Goal: Task Accomplishment & Management: Use online tool/utility

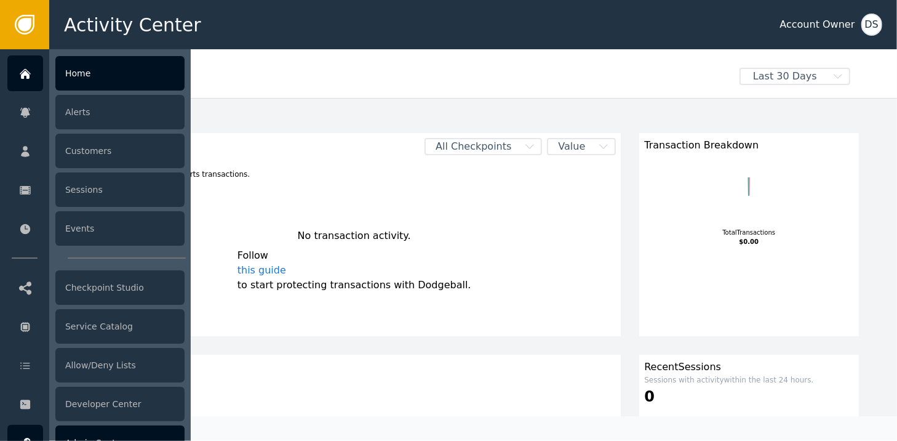
click at [145, 433] on div "Admin Center" at bounding box center [119, 442] width 129 height 34
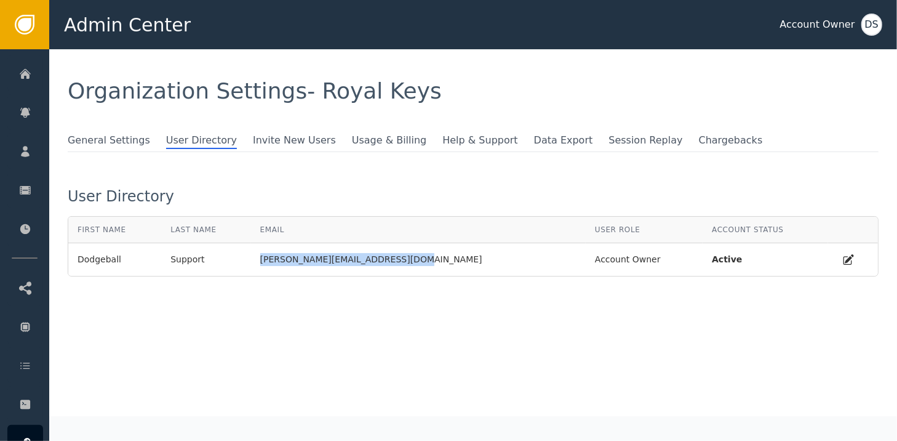
drag, startPoint x: 434, startPoint y: 253, endPoint x: 283, endPoint y: 255, distance: 150.7
click at [283, 255] on div "[PERSON_NAME][EMAIL_ADDRESS][DOMAIN_NAME]" at bounding box center [418, 259] width 316 height 13
drag, startPoint x: 283, startPoint y: 255, endPoint x: 330, endPoint y: 259, distance: 47.0
click at [330, 259] on div "[PERSON_NAME][EMAIL_ADDRESS][DOMAIN_NAME]" at bounding box center [418, 259] width 316 height 13
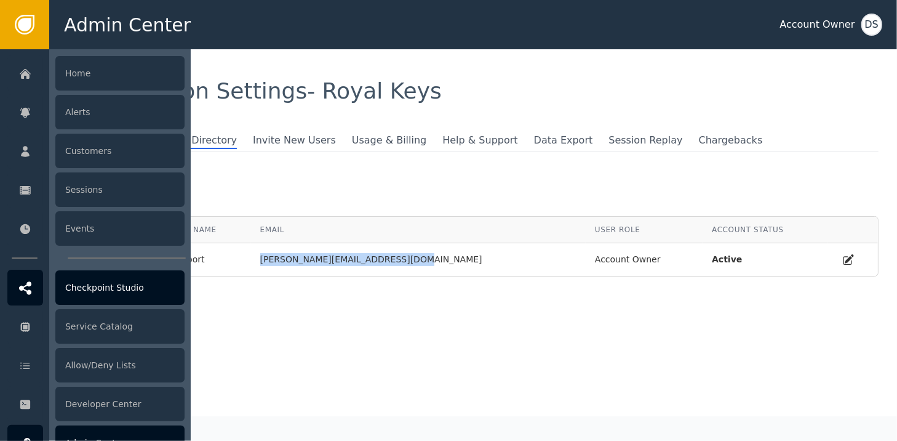
click at [19, 289] on icon at bounding box center [25, 287] width 12 height 13
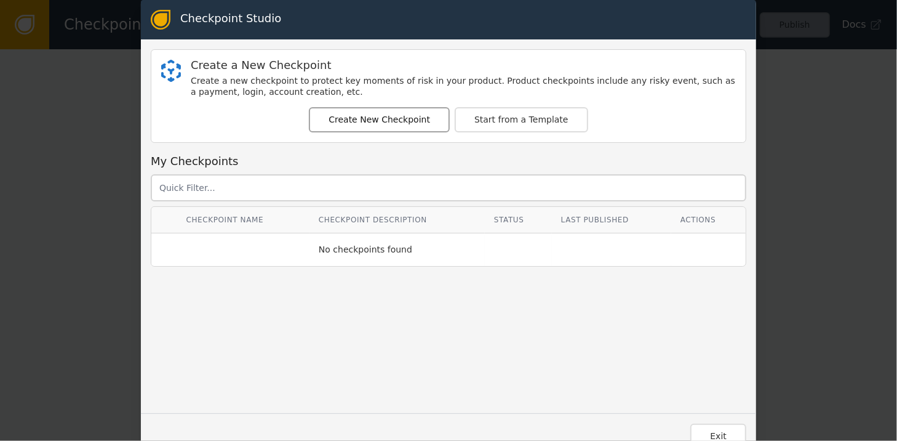
click at [377, 114] on button "Create New Checkpoint" at bounding box center [379, 119] width 141 height 25
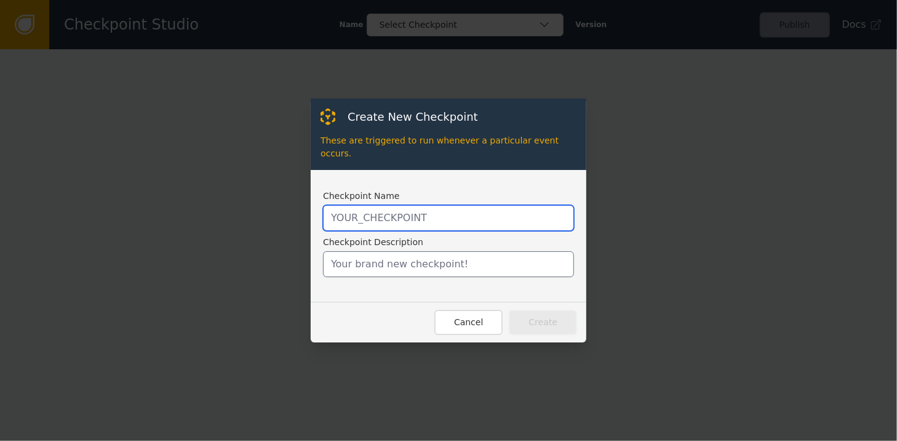
click at [396, 213] on input "text" at bounding box center [448, 218] width 251 height 26
type input "SHOPIFY_CREATE_ORDER"
type input "Automatic checkpoint invoked by Shopify Plugin"
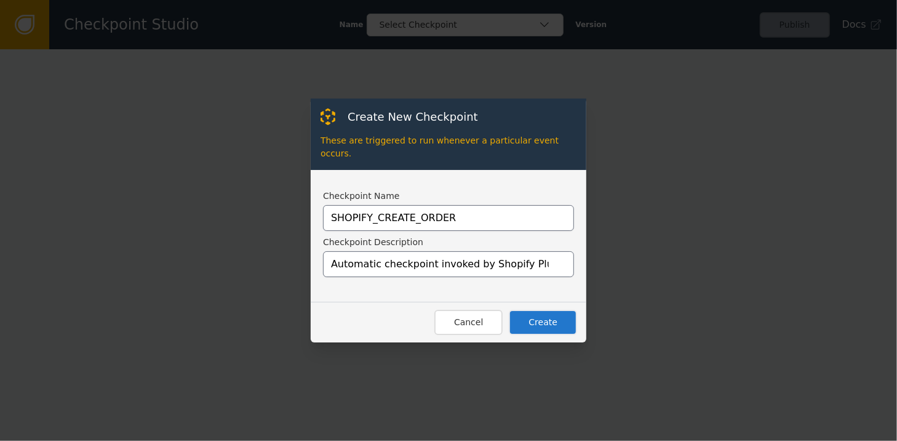
click at [544, 311] on button "Create" at bounding box center [543, 321] width 68 height 25
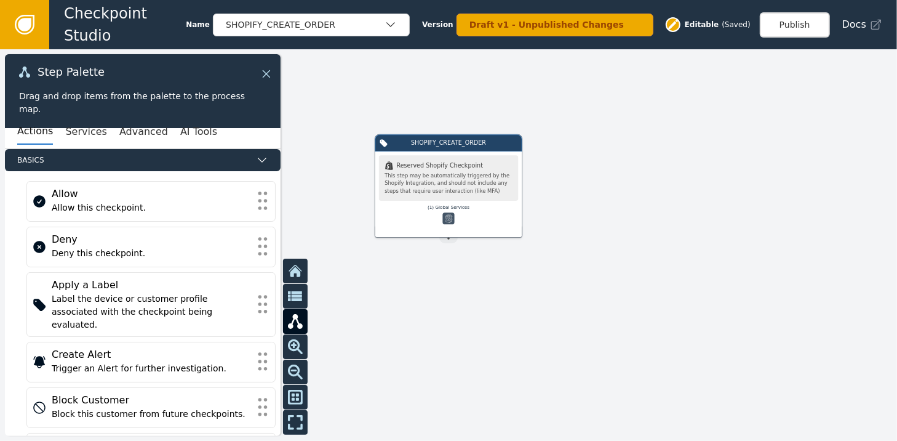
click at [269, 70] on icon at bounding box center [266, 73] width 7 height 7
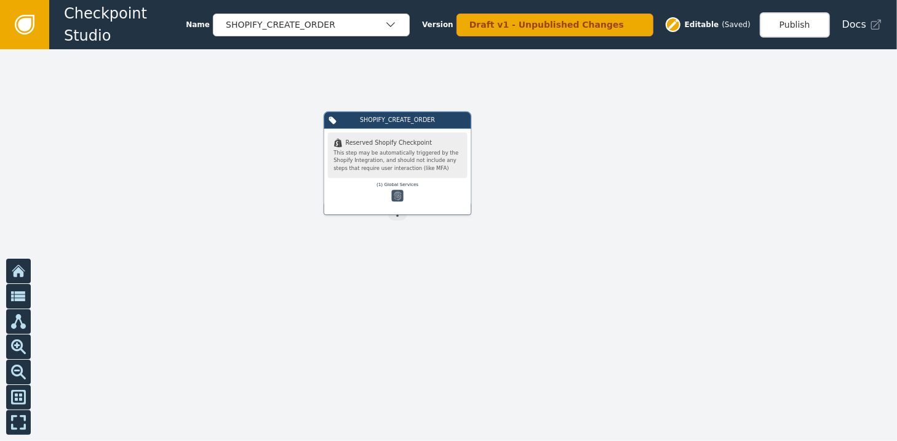
drag, startPoint x: 584, startPoint y: 196, endPoint x: 540, endPoint y: 162, distance: 55.7
click at [540, 162] on div at bounding box center [448, 244] width 897 height 391
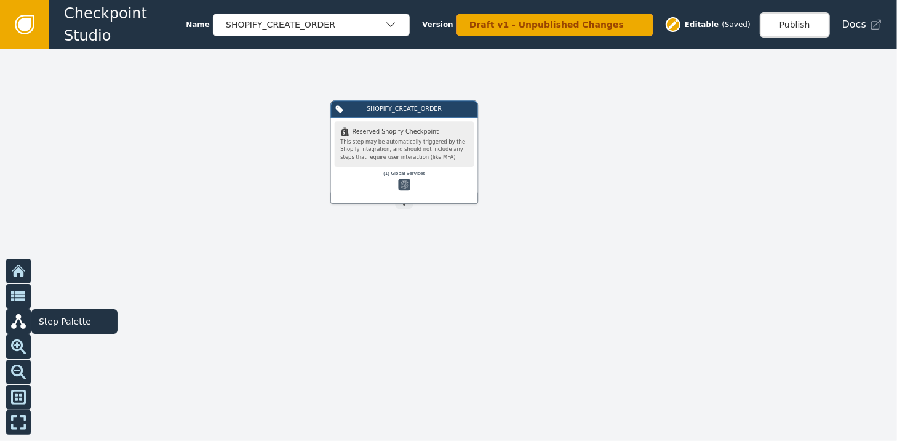
click at [18, 322] on icon at bounding box center [18, 321] width 15 height 15
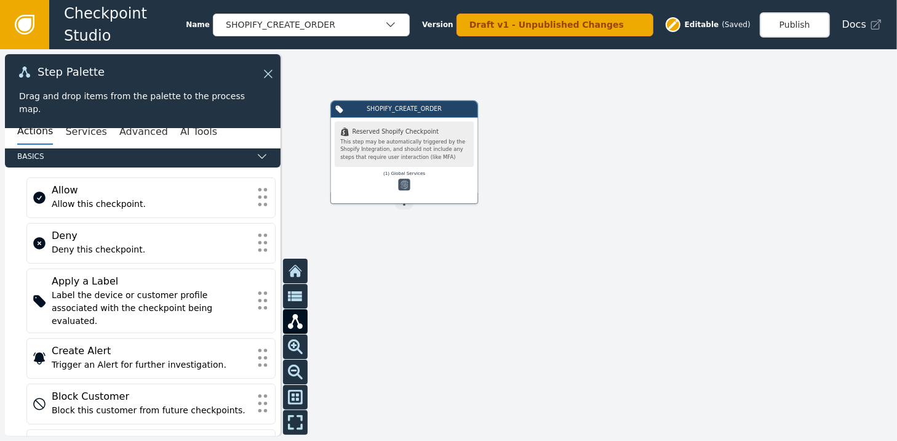
scroll to position [6, 0]
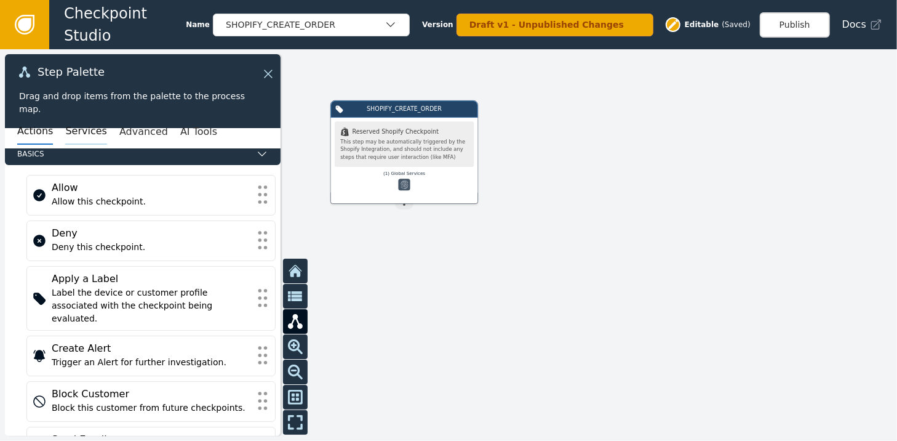
click at [70, 132] on button "Services" at bounding box center [85, 132] width 41 height 26
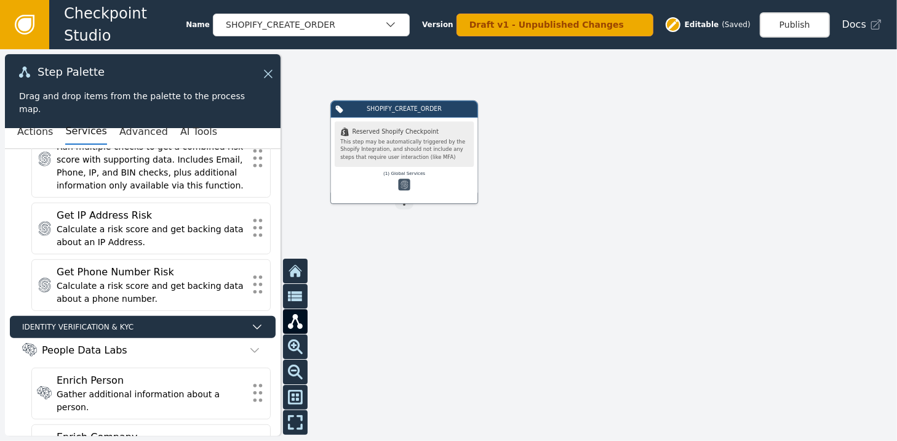
scroll to position [130, 0]
